Goal: Task Accomplishment & Management: Use online tool/utility

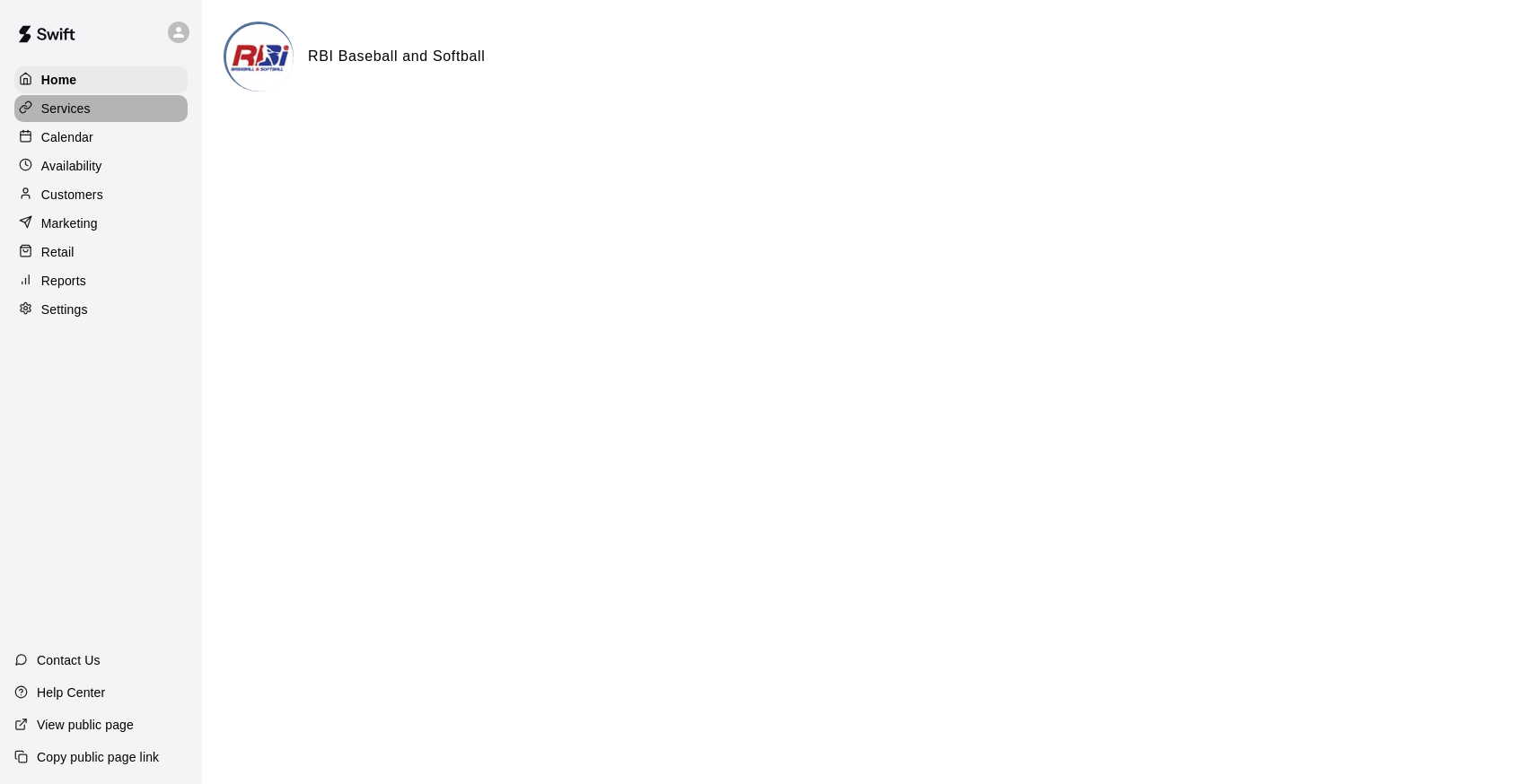
click at [73, 115] on p "Services" at bounding box center [65, 109] width 49 height 18
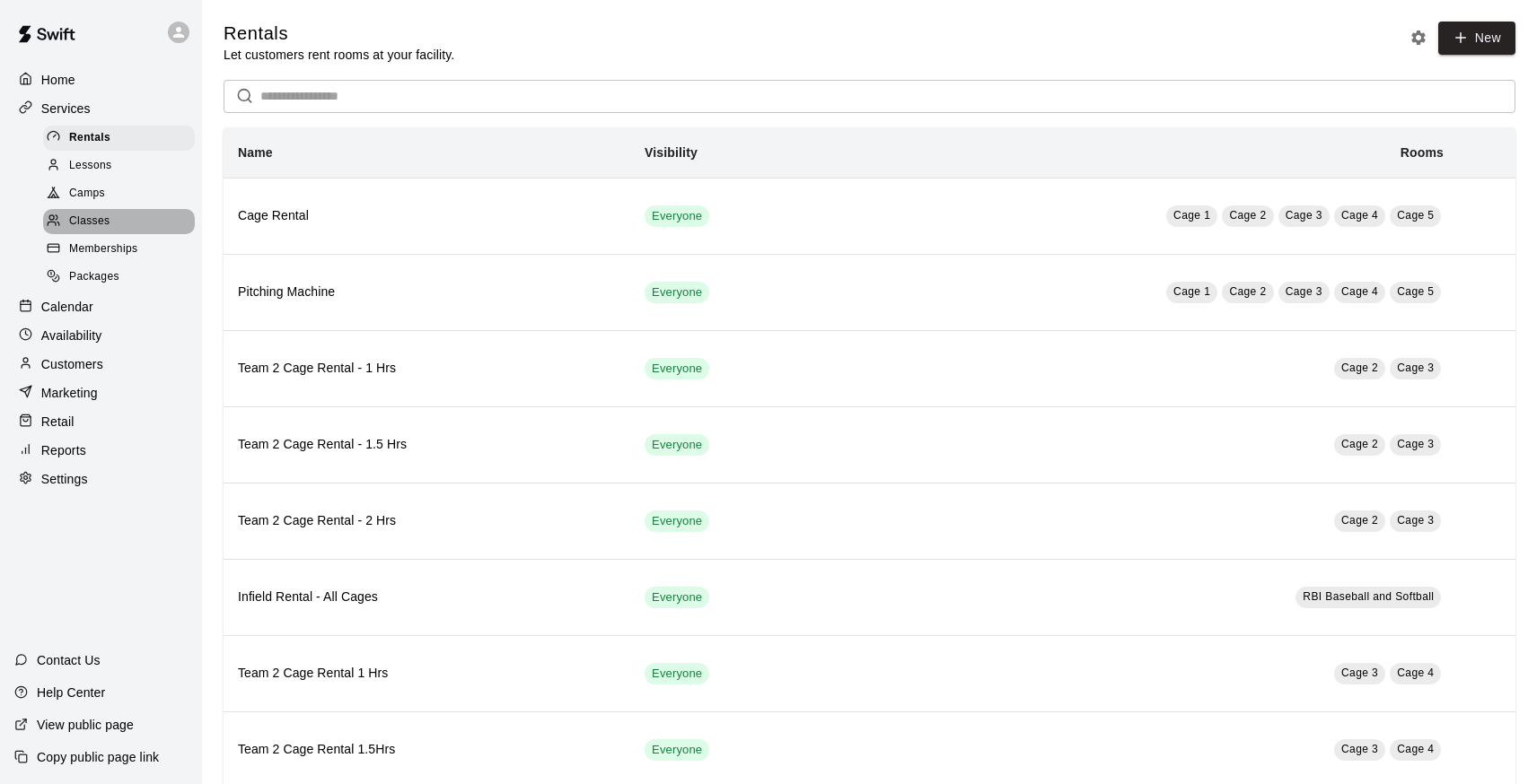
click at [105, 229] on span "Classes" at bounding box center [89, 222] width 40 height 18
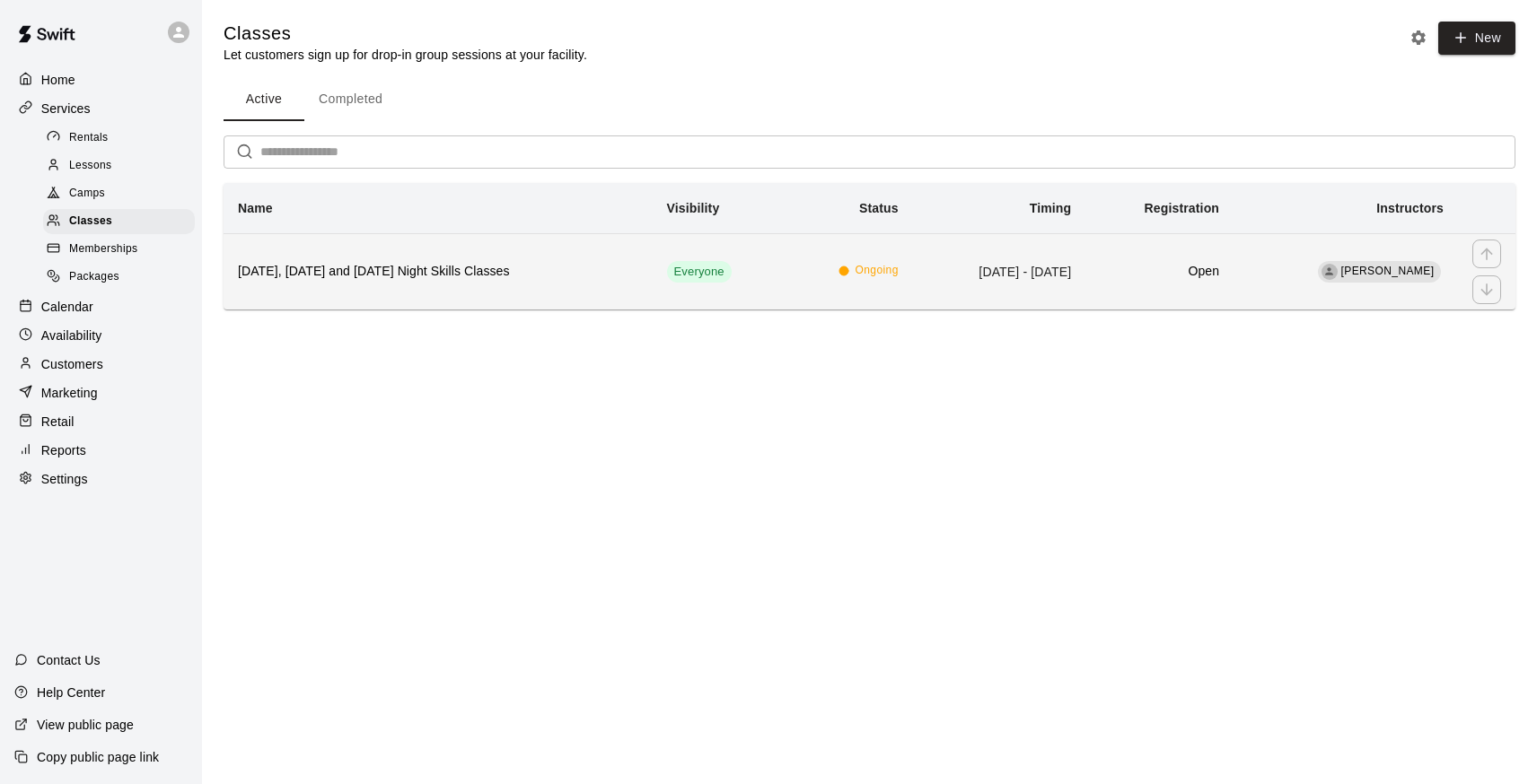
click at [504, 272] on h6 "[DATE], [DATE] and [DATE] Night Skills Classes" at bounding box center [438, 272] width 401 height 20
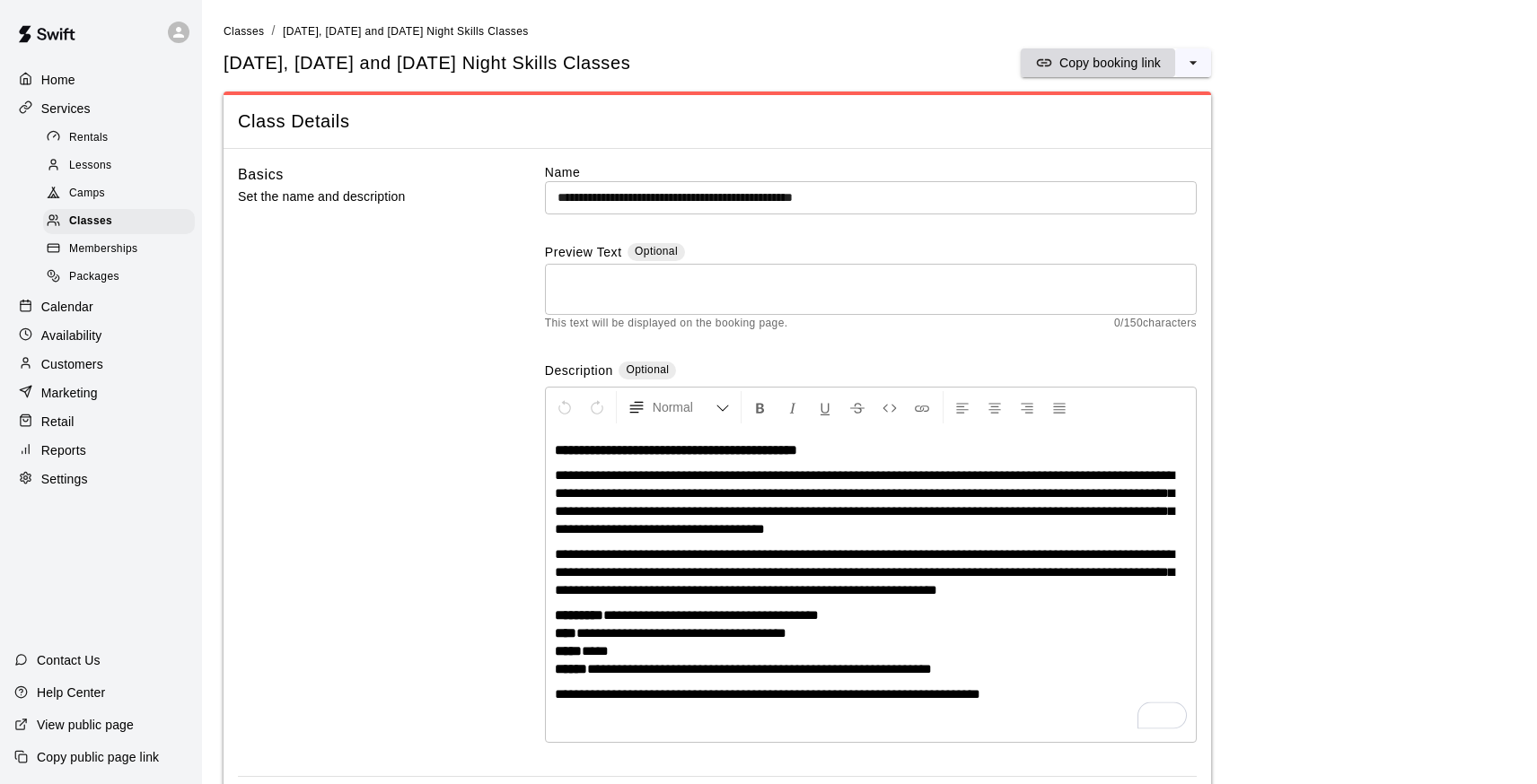
click at [1114, 67] on p "Copy booking link" at bounding box center [1111, 63] width 102 height 18
